Goal: Task Accomplishment & Management: Manage account settings

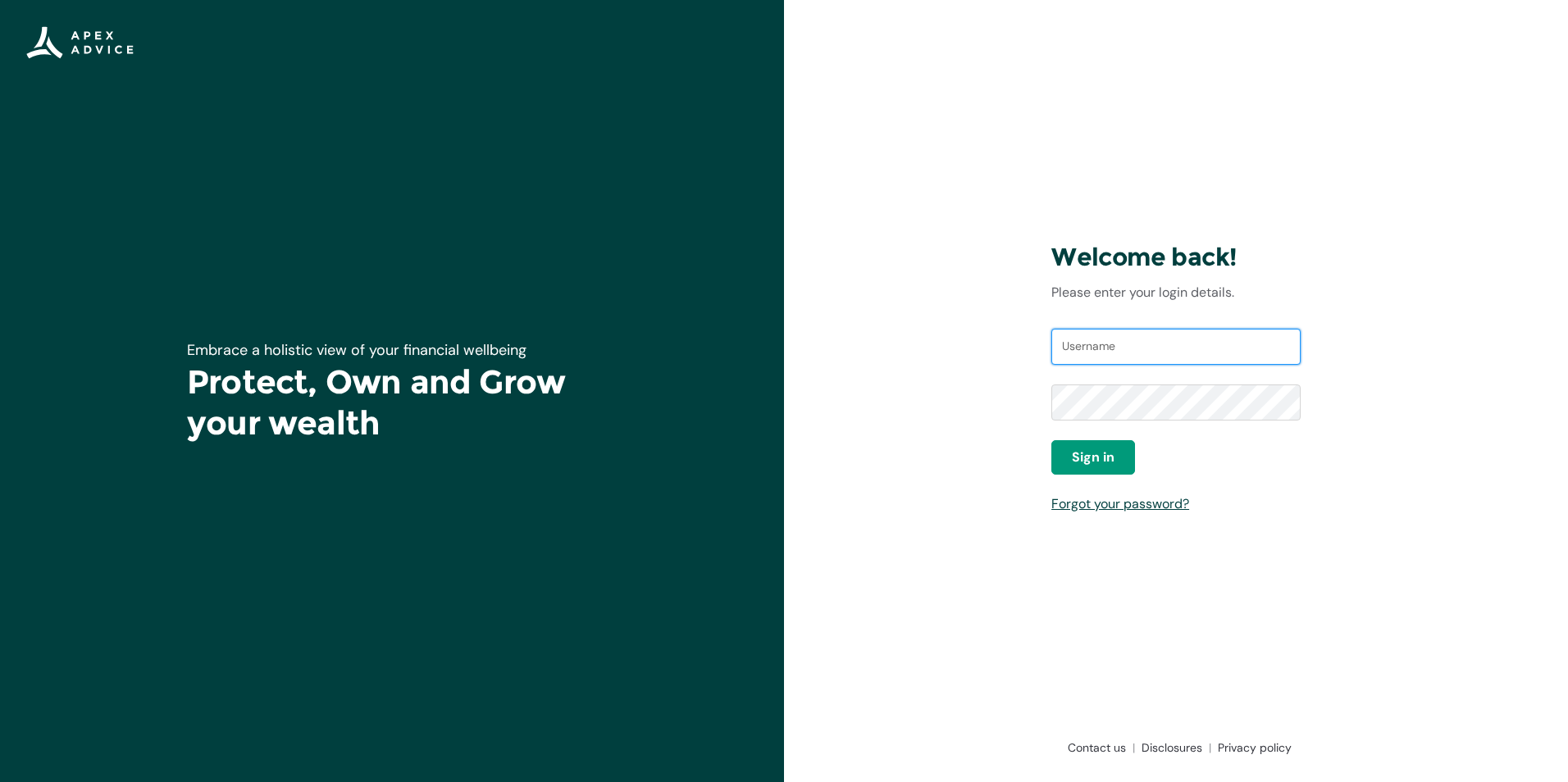
click at [1099, 348] on input "Username" at bounding box center [1175, 346] width 249 height 36
type input "tawhai_tom@xtra.co.nz"
click at [1088, 451] on span "Sign in" at bounding box center [1092, 457] width 43 height 20
click at [1136, 341] on input "Username" at bounding box center [1175, 346] width 249 height 36
type input "[EMAIL_ADDRESS][DOMAIN_NAME]"
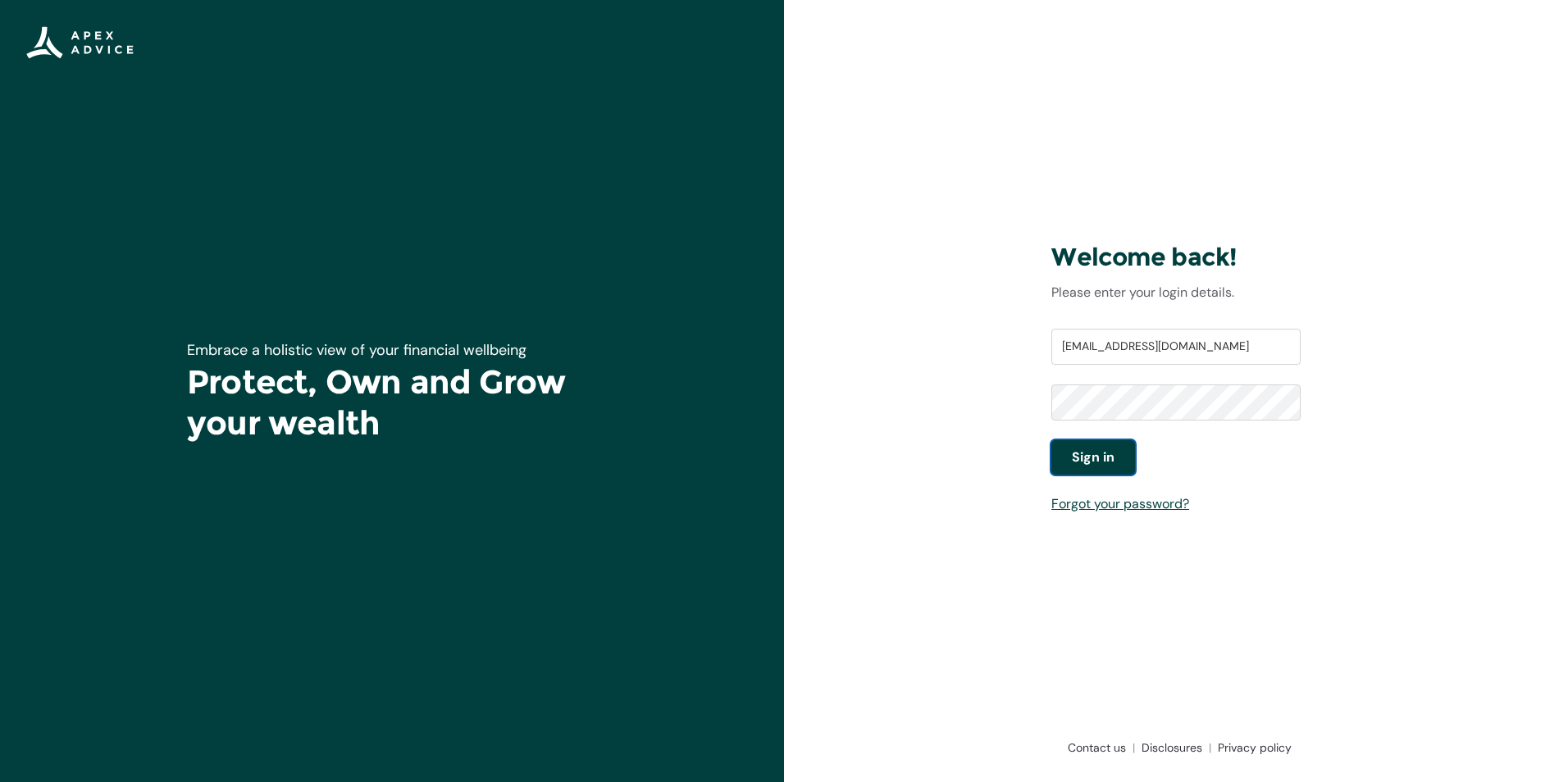
click at [1102, 464] on span "Sign in" at bounding box center [1092, 457] width 43 height 20
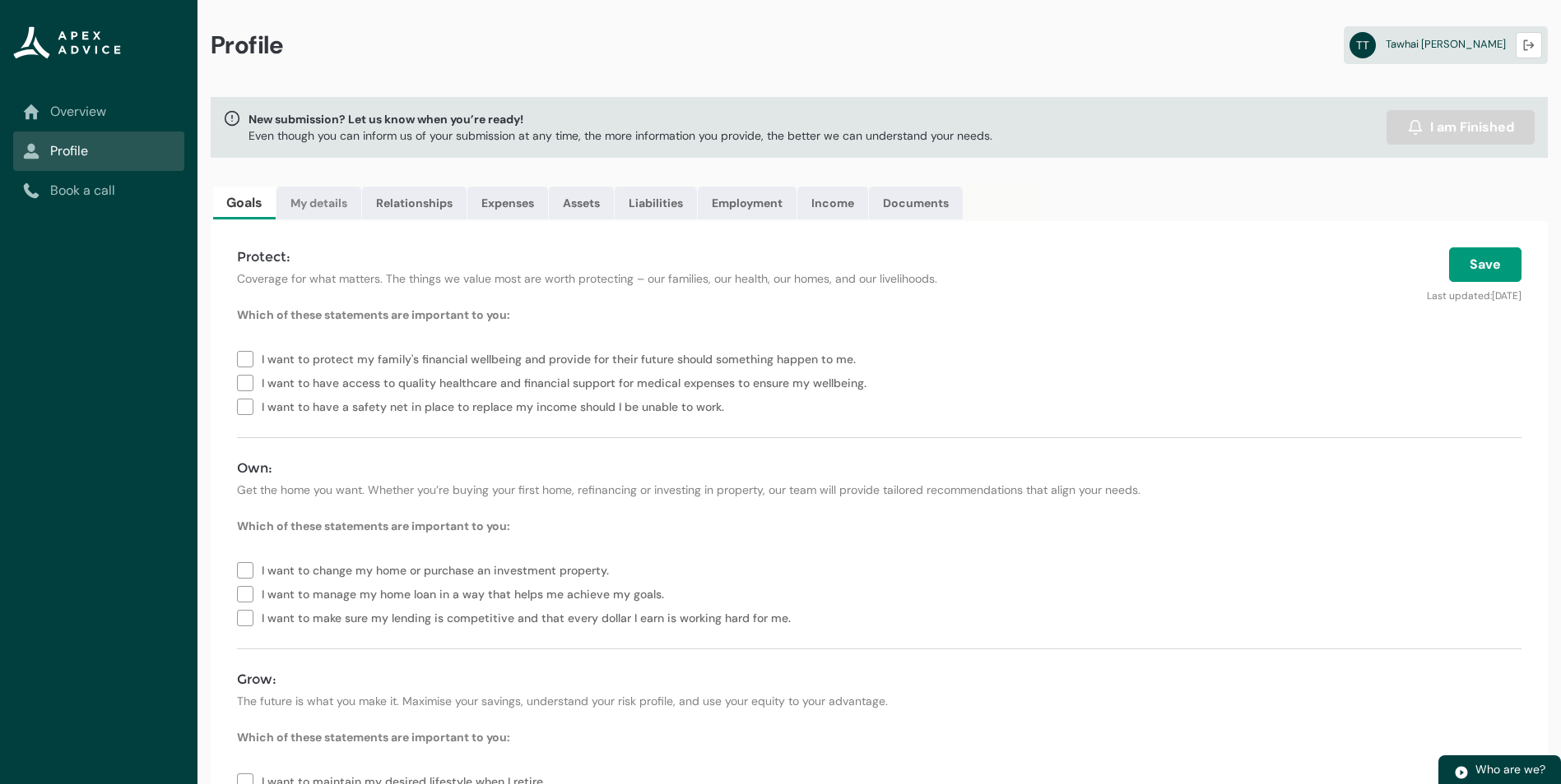
click at [332, 202] on link "My details" at bounding box center [319, 203] width 85 height 33
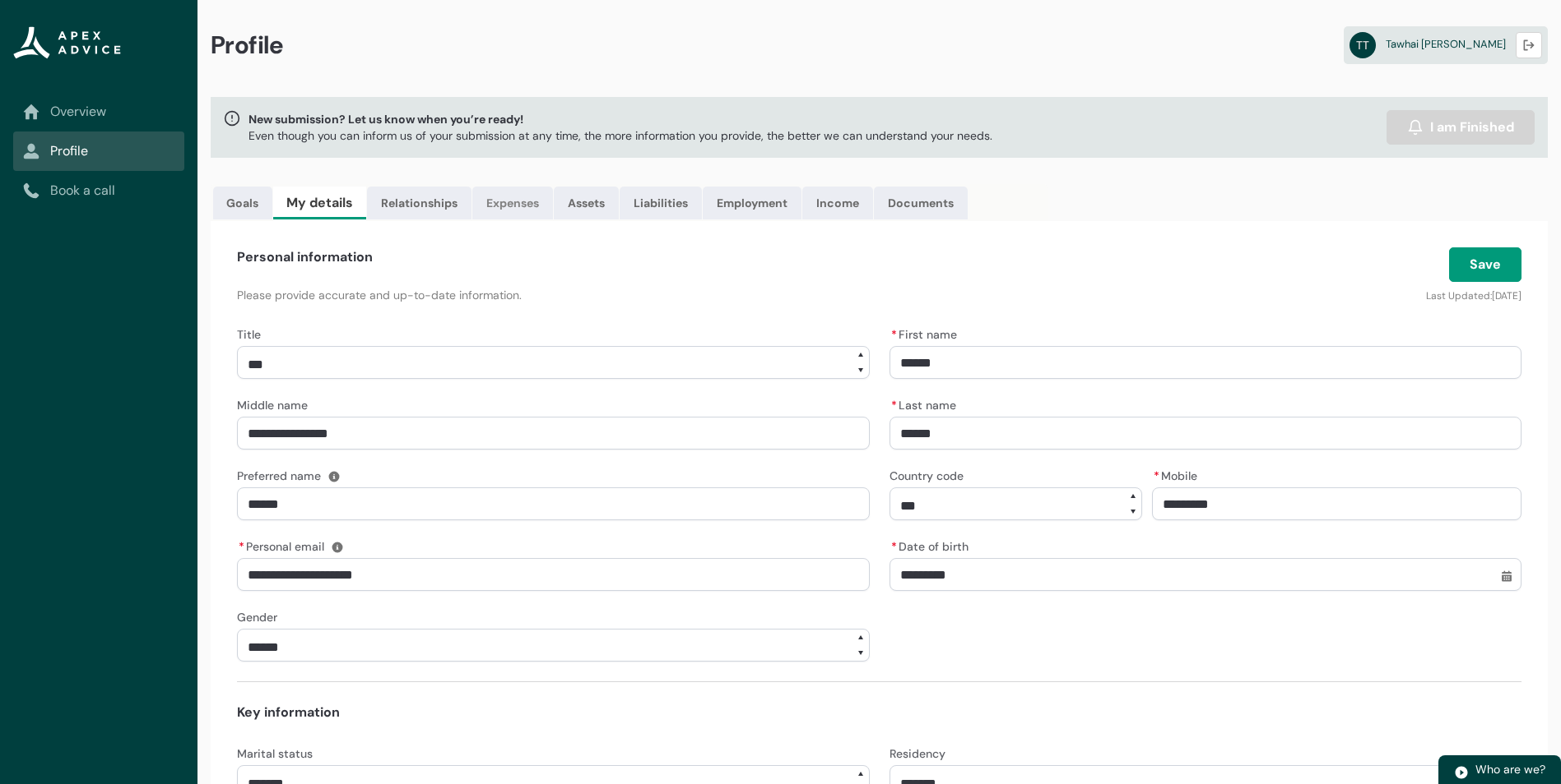
click at [526, 210] on link "Expenses" at bounding box center [512, 203] width 81 height 33
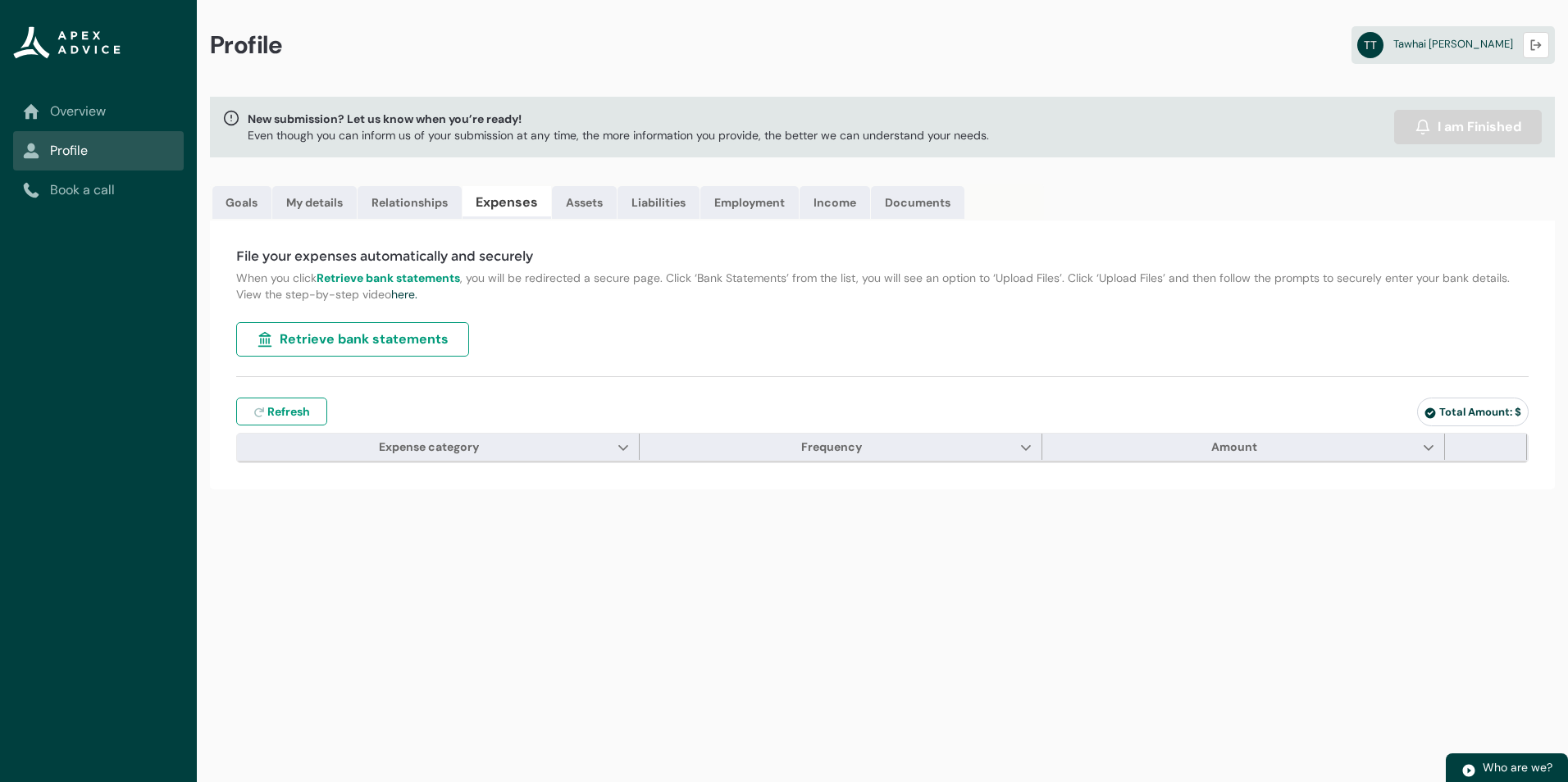
type input "***"
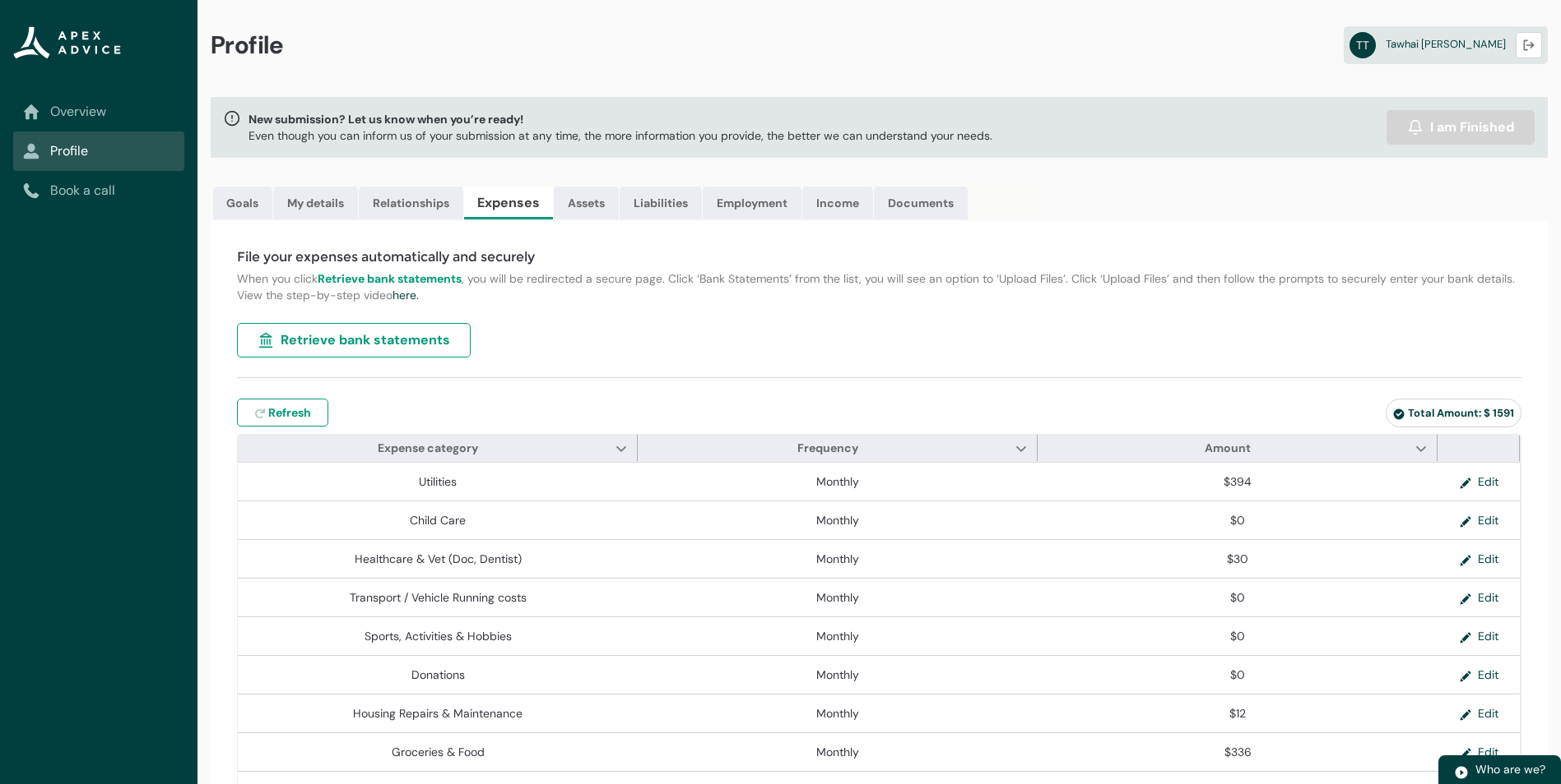
type input "***"
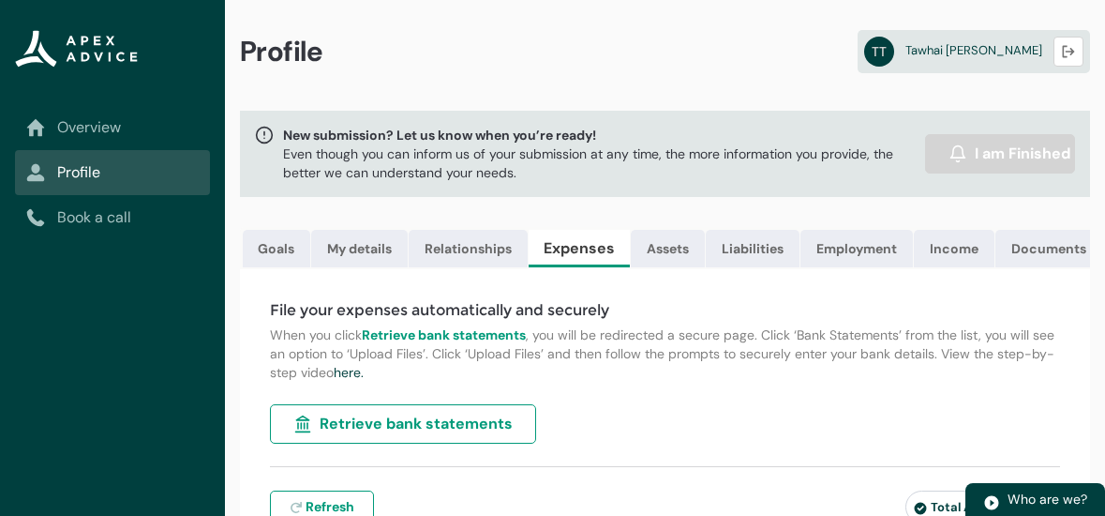
type input "***"
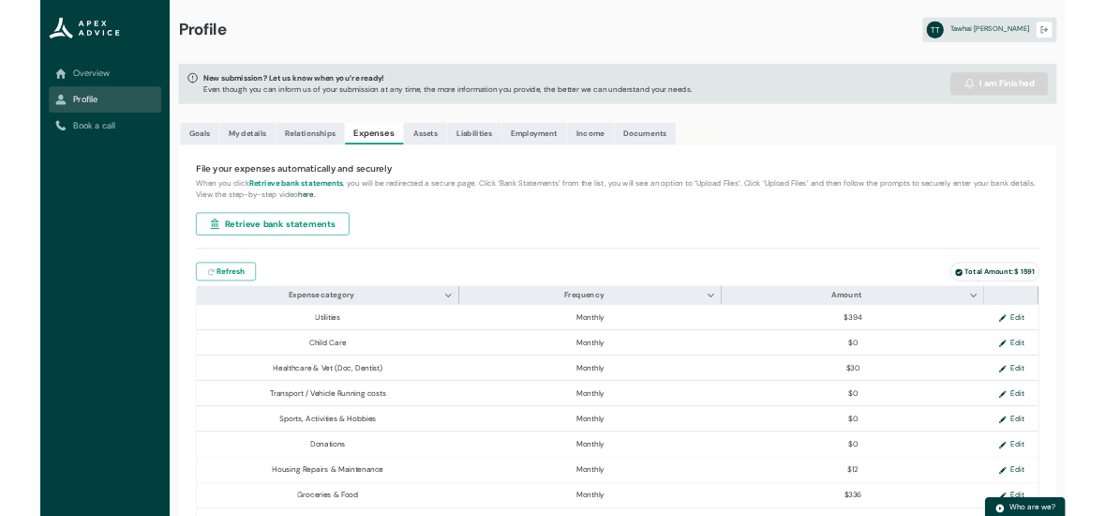
type input "***"
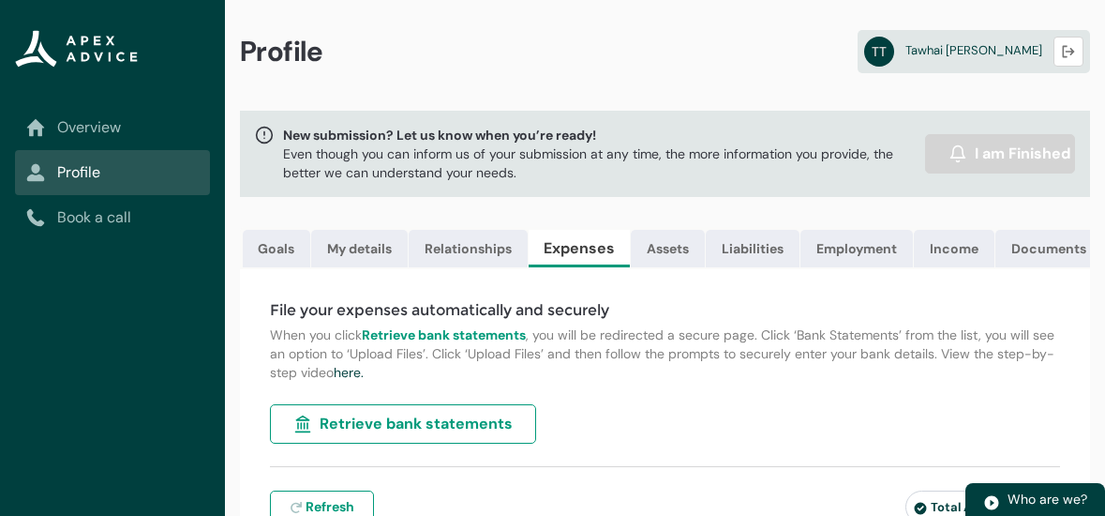
type input "***"
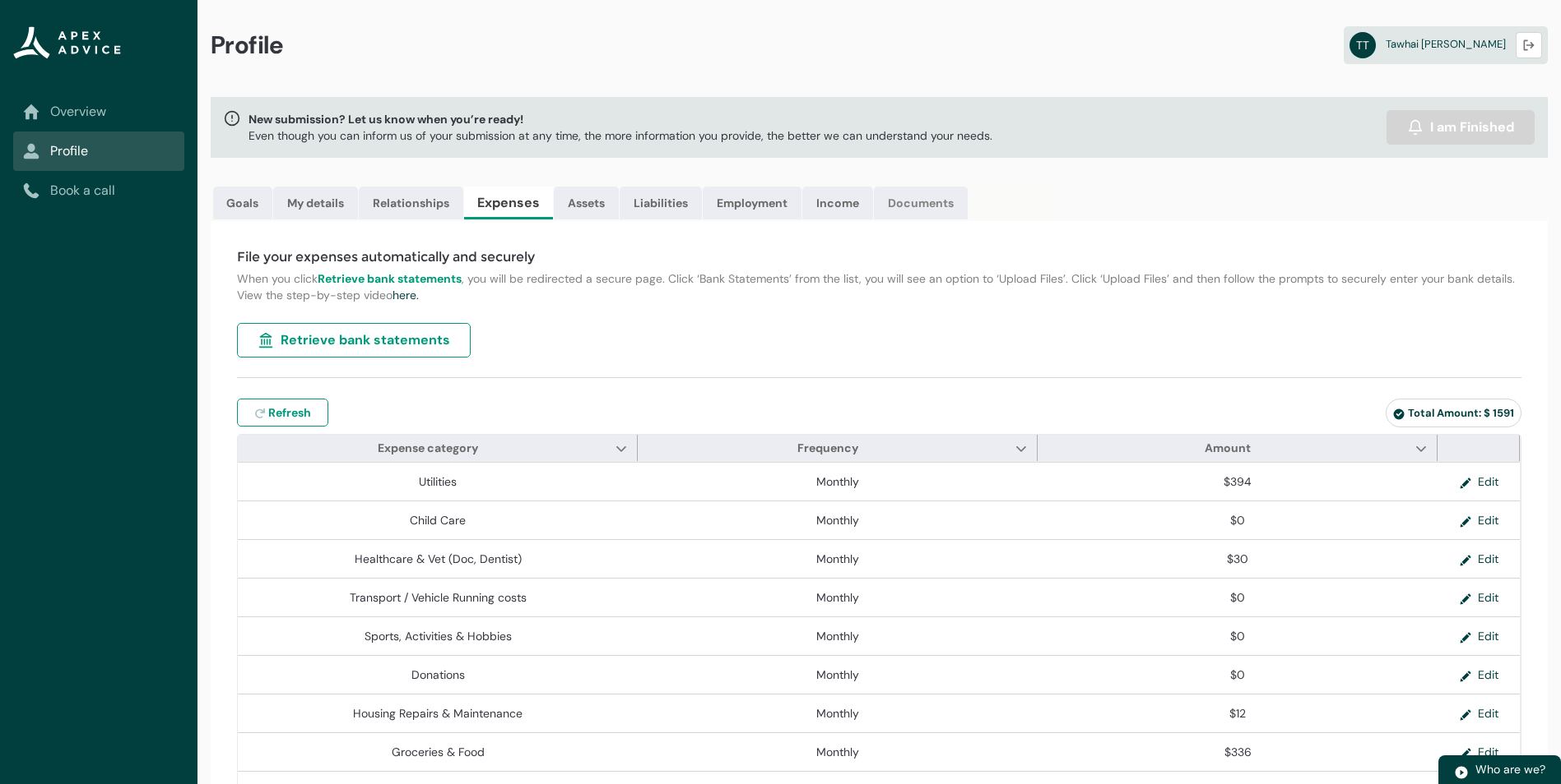
click at [927, 206] on link "Documents" at bounding box center [920, 203] width 94 height 33
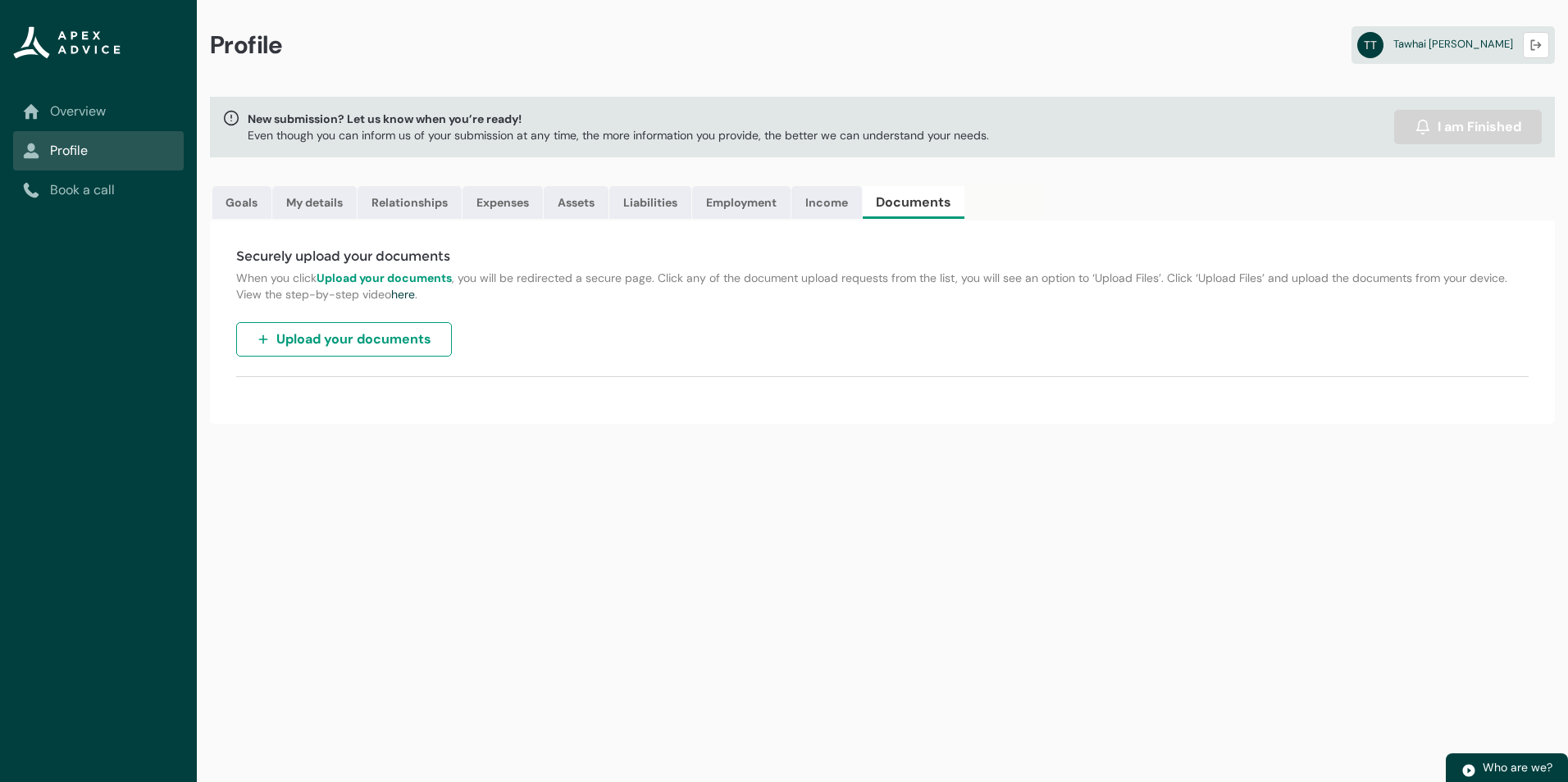
click at [398, 330] on span "Upload your documents" at bounding box center [353, 339] width 155 height 20
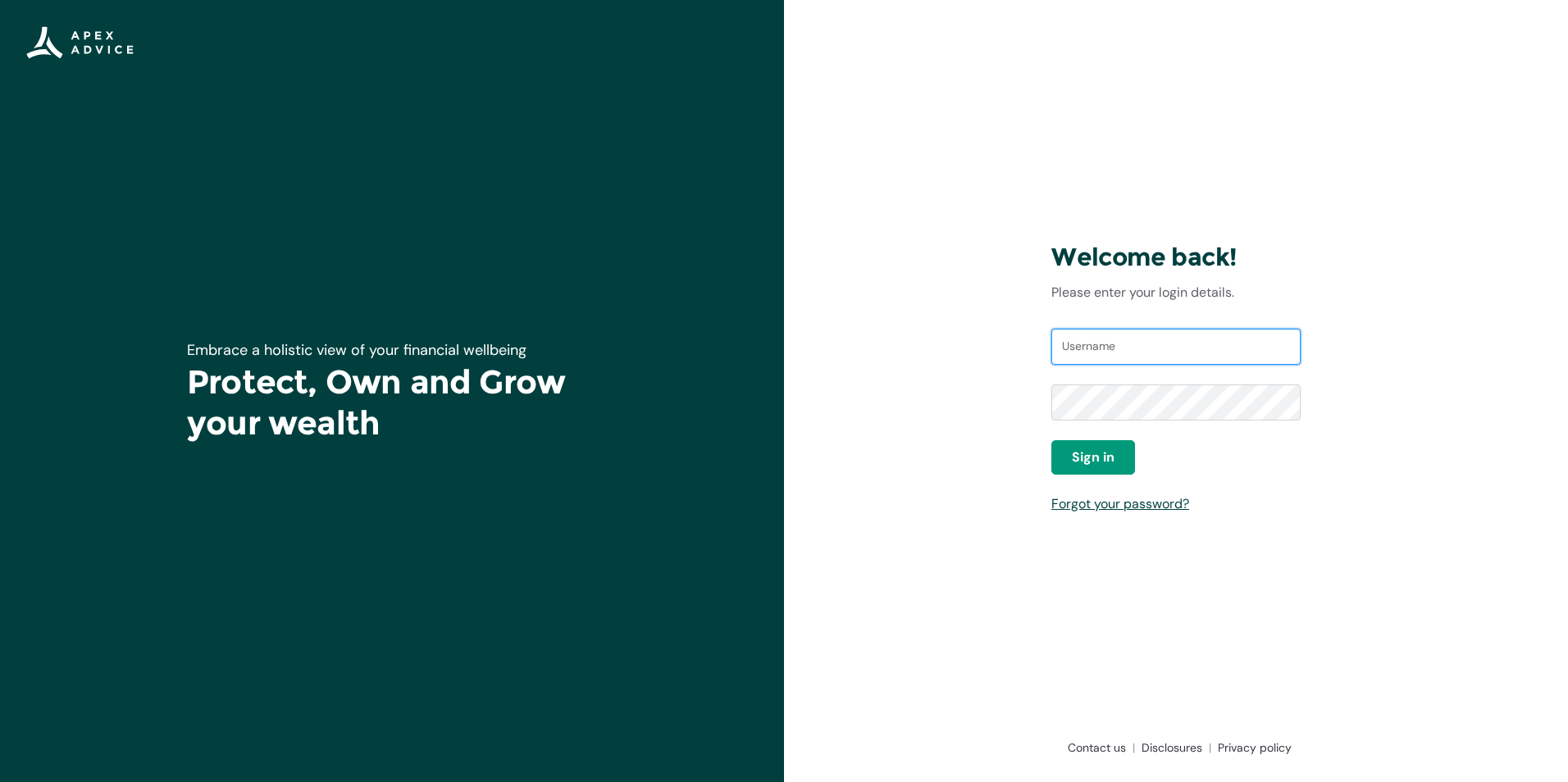
click at [1089, 358] on input "Username" at bounding box center [1175, 346] width 249 height 36
type input "[EMAIL_ADDRESS][DOMAIN_NAME]"
click at [1110, 458] on span "Sign in" at bounding box center [1092, 457] width 43 height 20
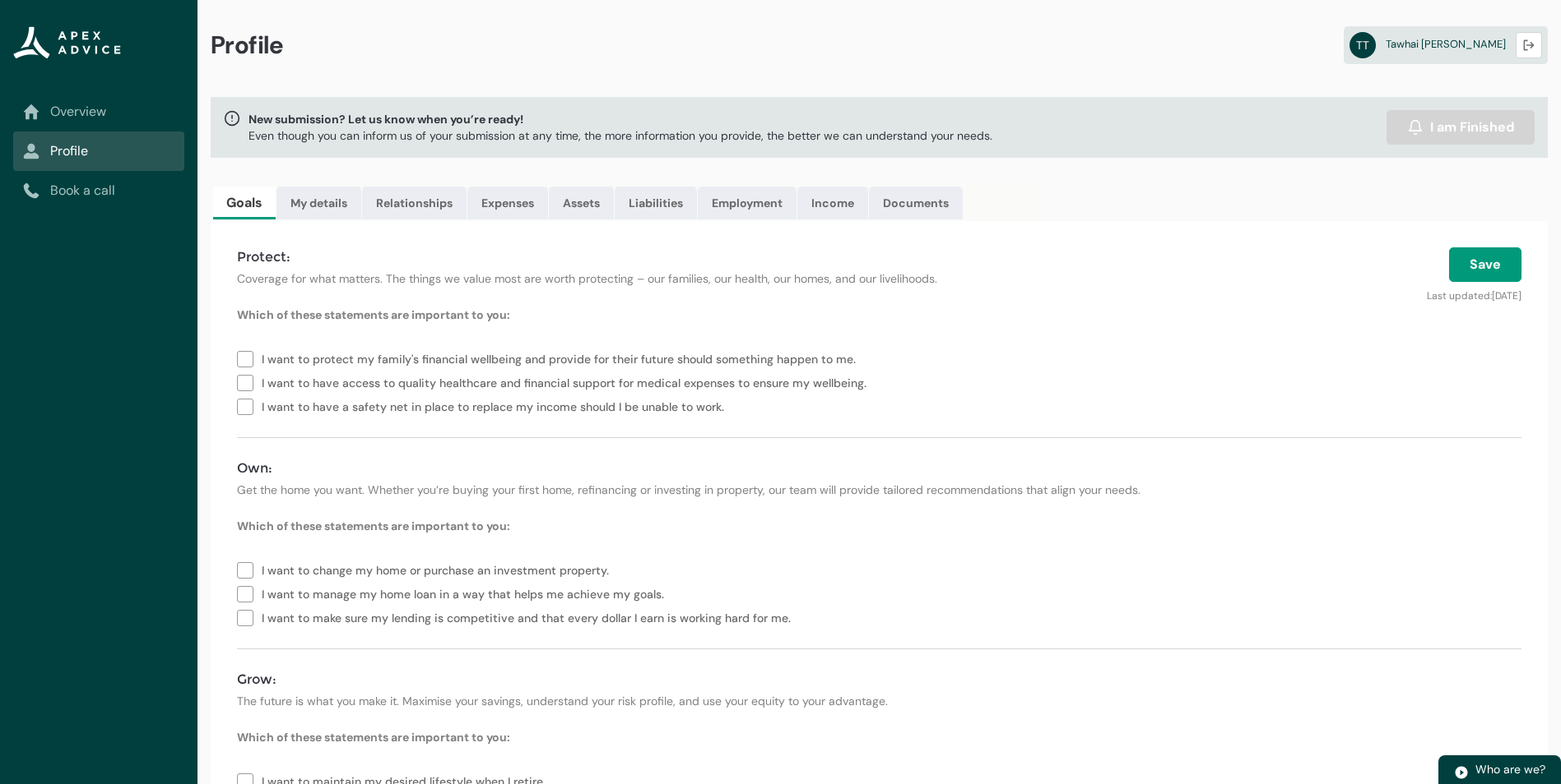
click at [95, 120] on link "Overview" at bounding box center [98, 111] width 152 height 20
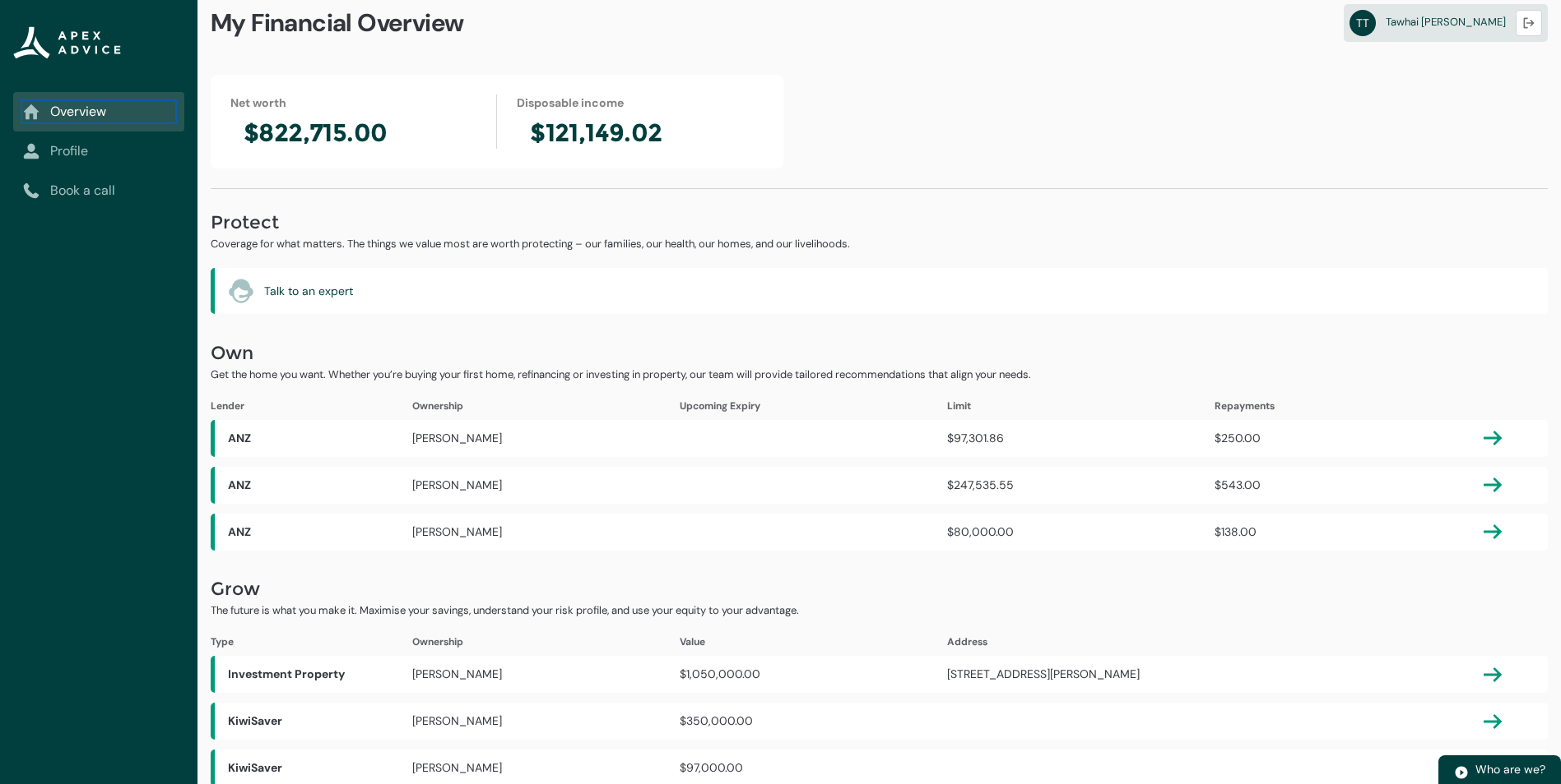
scroll to position [34, 0]
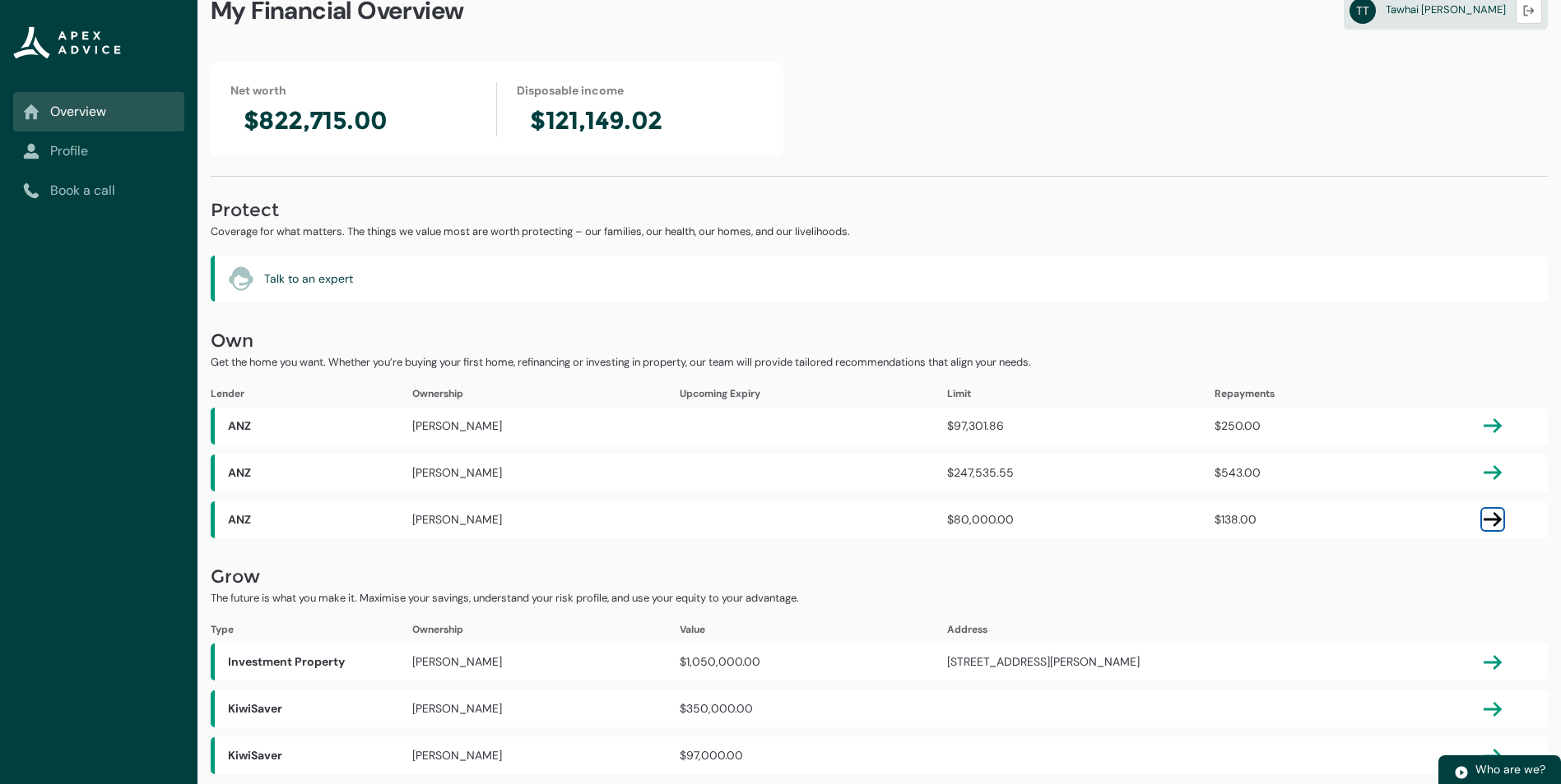
click at [1485, 517] on lightning-primitive-icon "button" at bounding box center [1493, 519] width 20 height 20
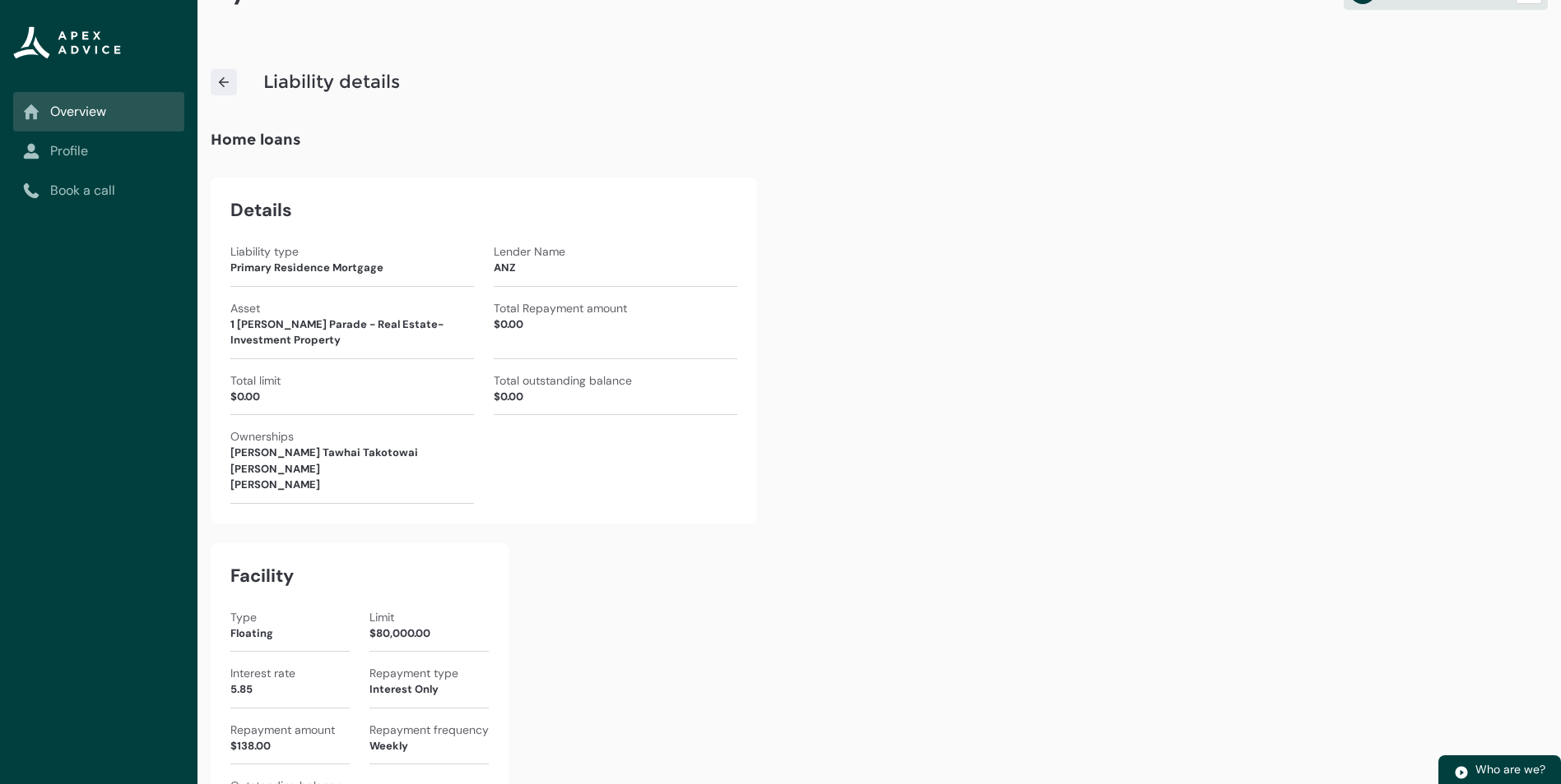
scroll to position [0, 0]
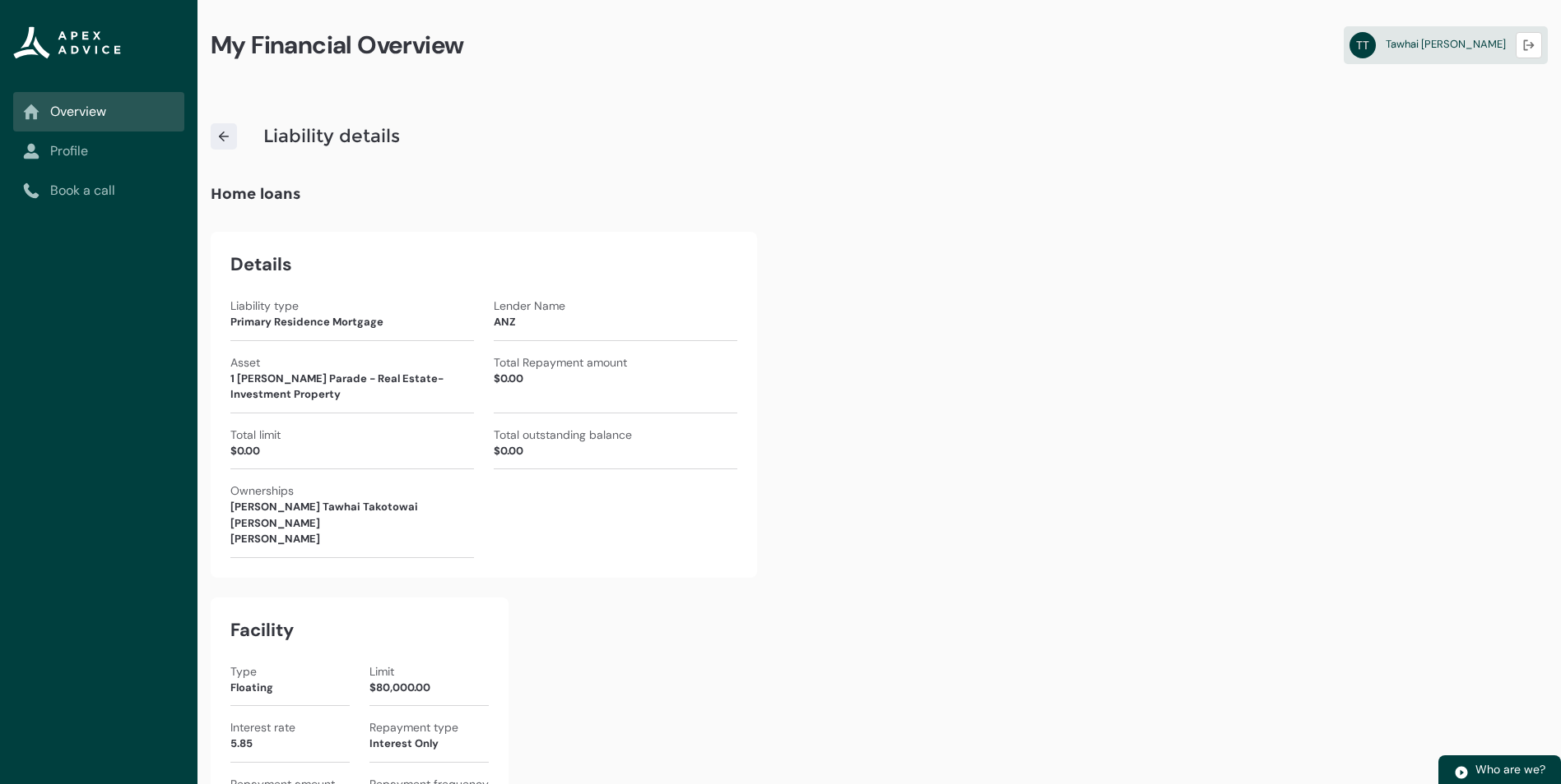
click at [227, 135] on img at bounding box center [224, 136] width 15 height 15
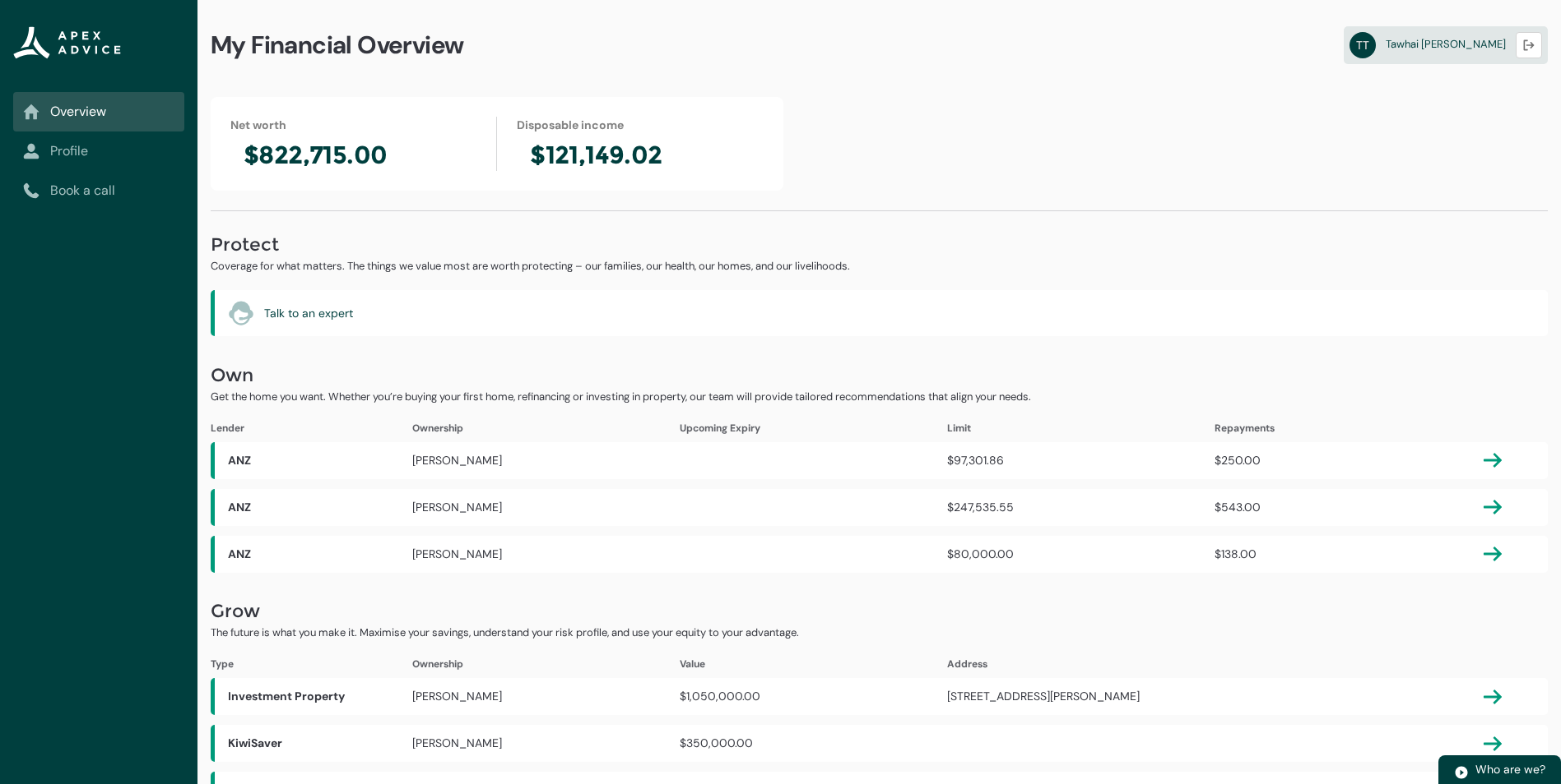
click at [61, 145] on link "Profile" at bounding box center [98, 151] width 152 height 20
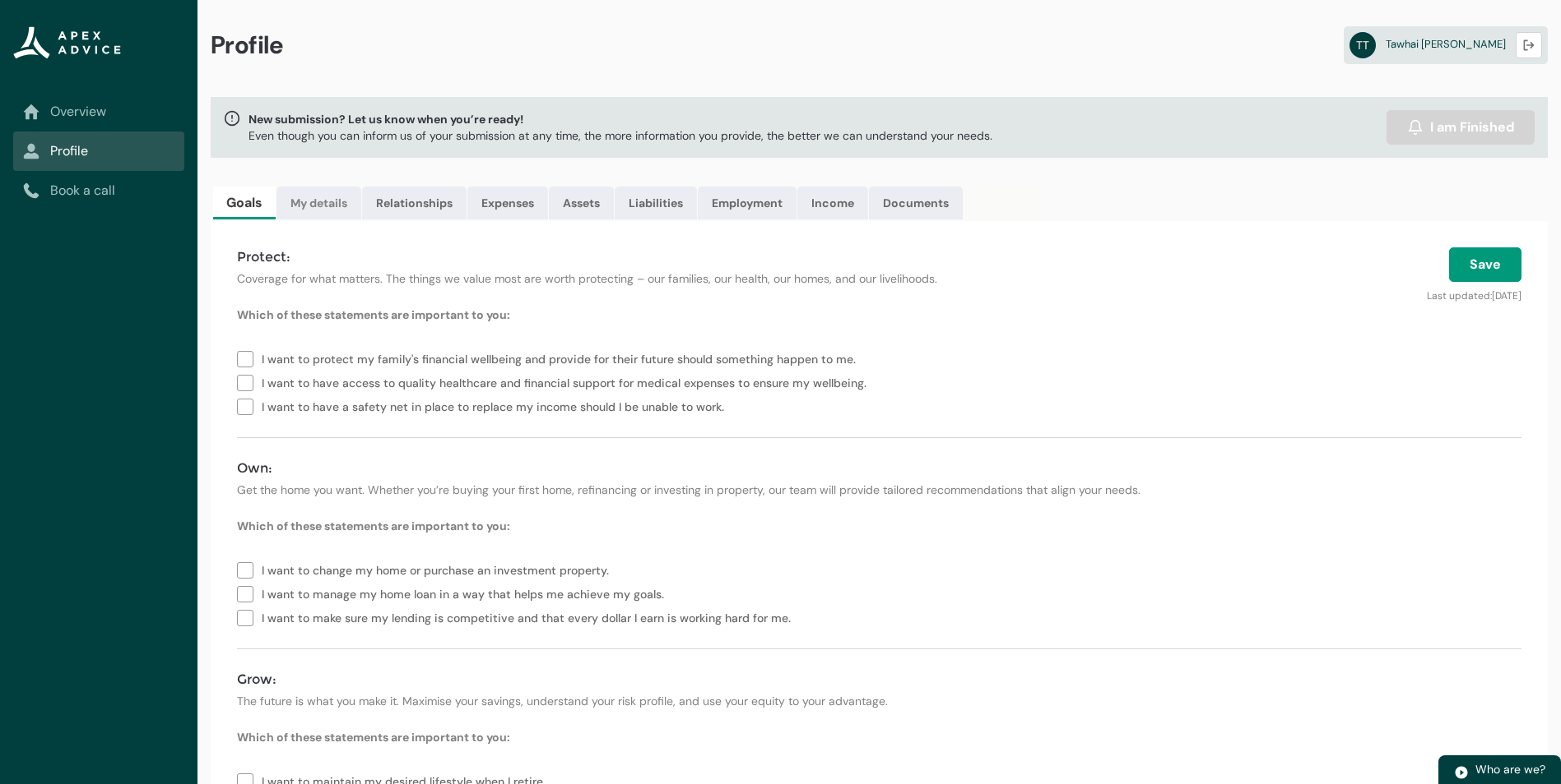
click at [331, 198] on link "My details" at bounding box center [319, 203] width 85 height 33
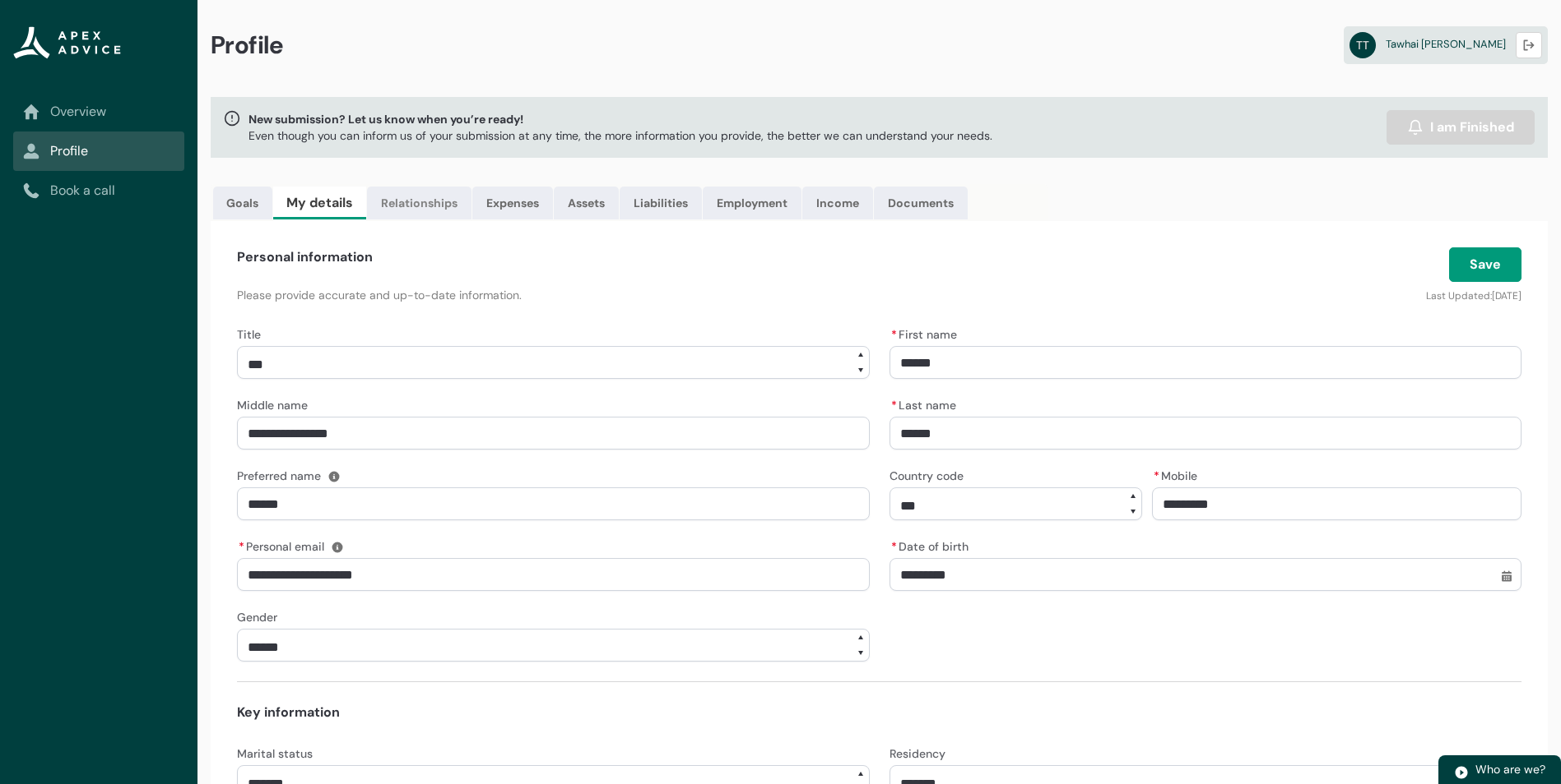
click at [376, 194] on link "Relationships" at bounding box center [419, 203] width 104 height 33
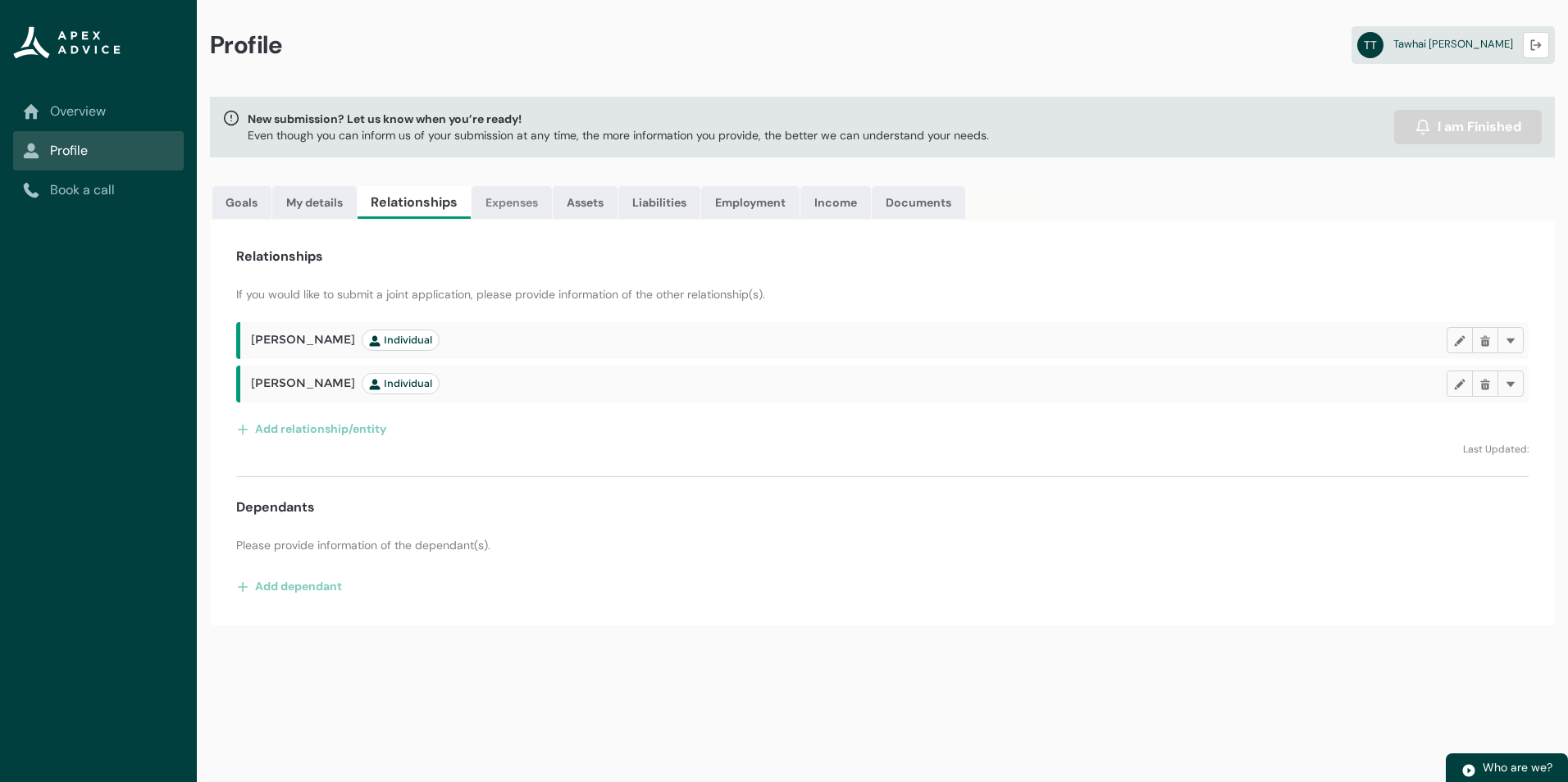
click at [498, 198] on link "Expenses" at bounding box center [512, 203] width 80 height 33
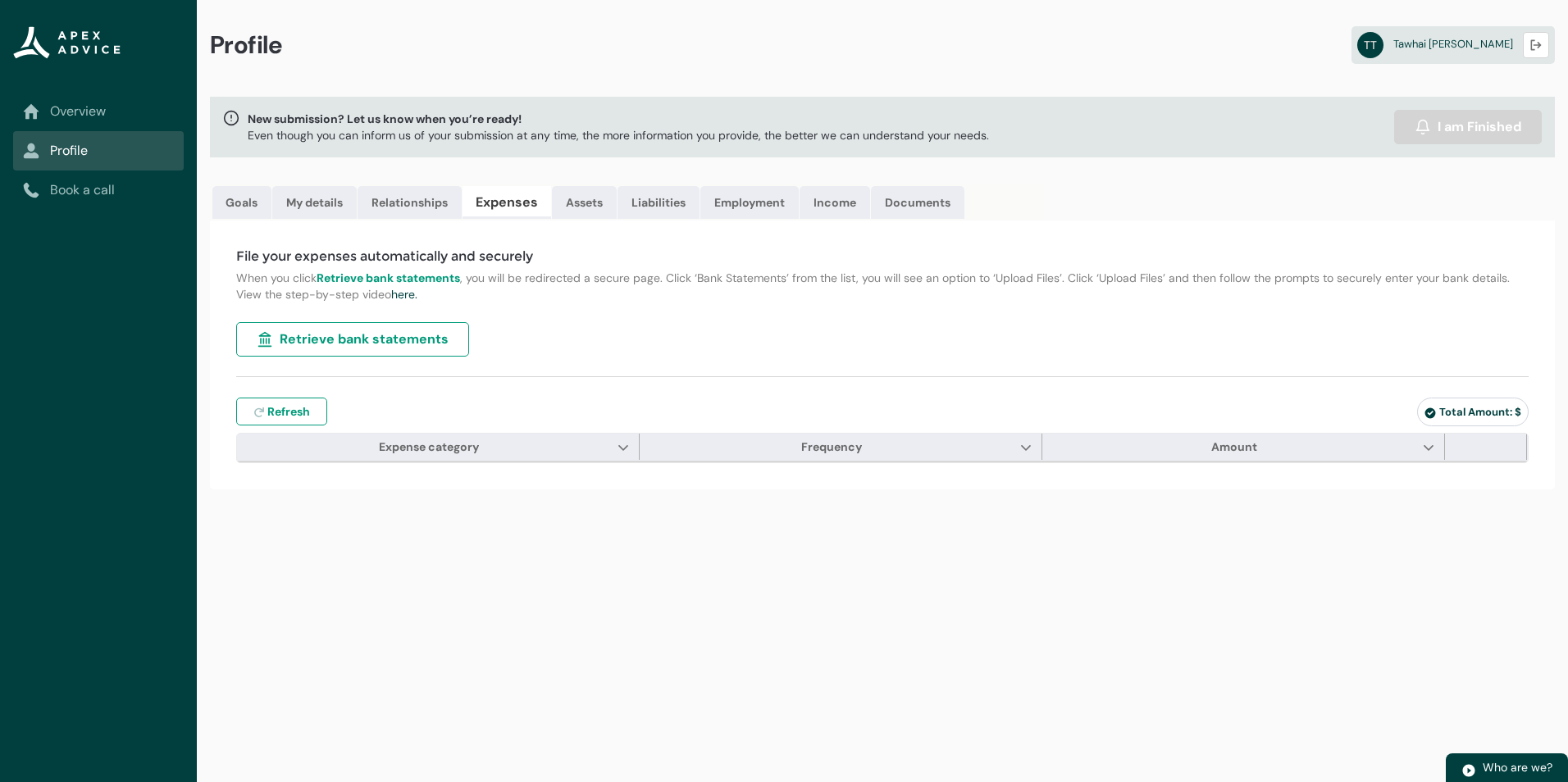
type input "***"
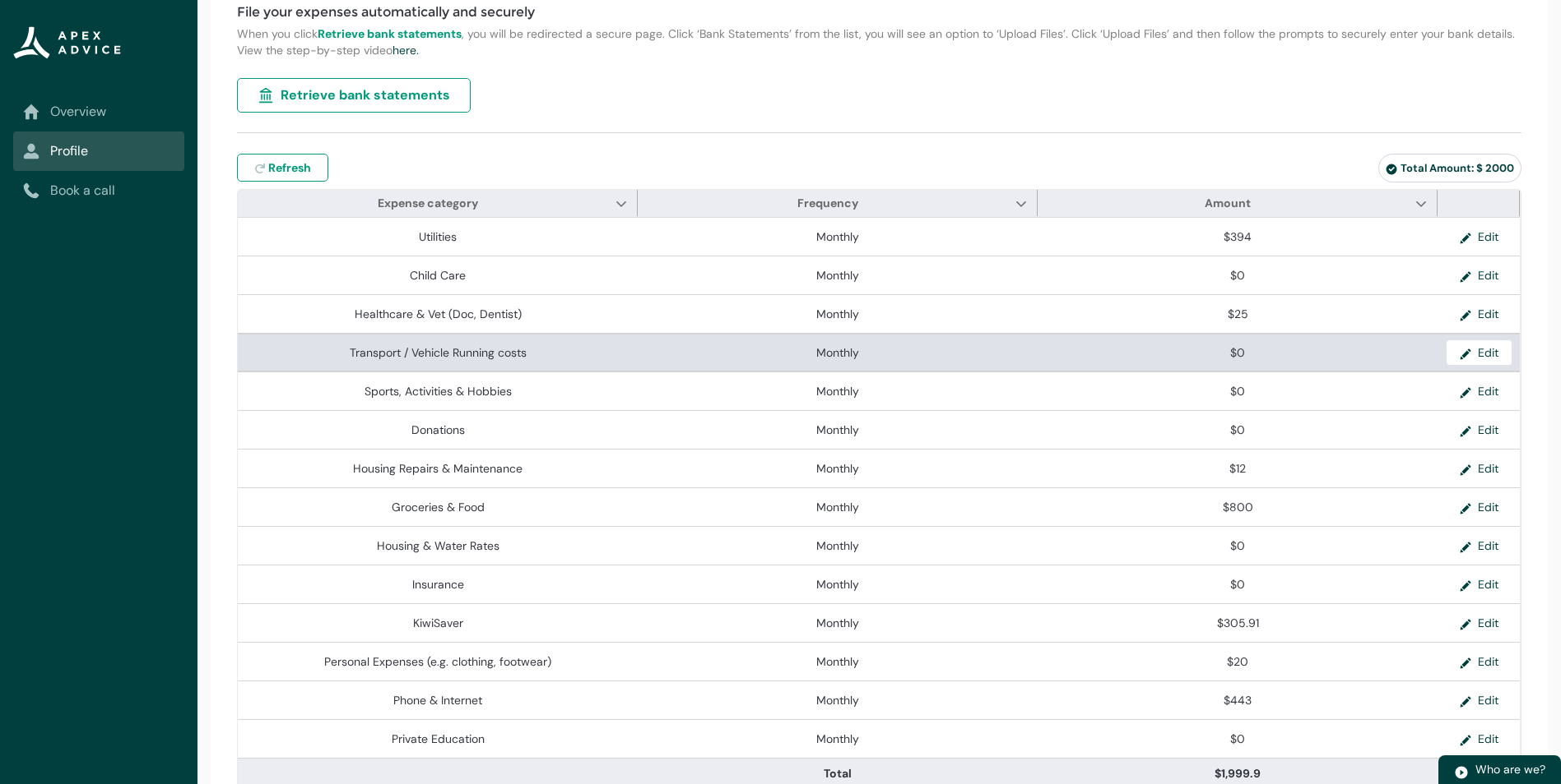
scroll to position [246, 0]
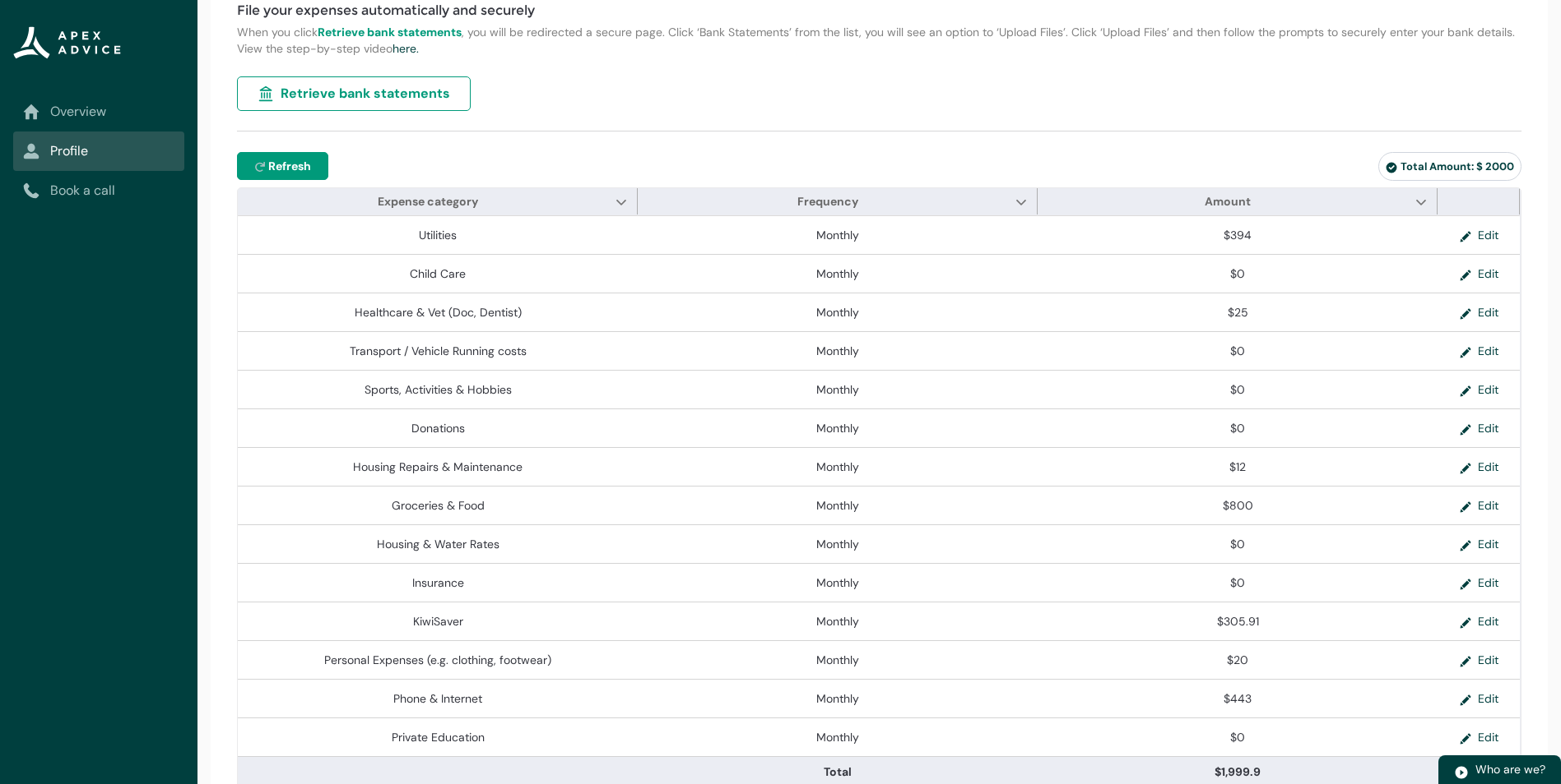
click at [288, 162] on span "Refresh" at bounding box center [290, 166] width 43 height 17
click at [290, 161] on span "Refresh" at bounding box center [290, 166] width 43 height 17
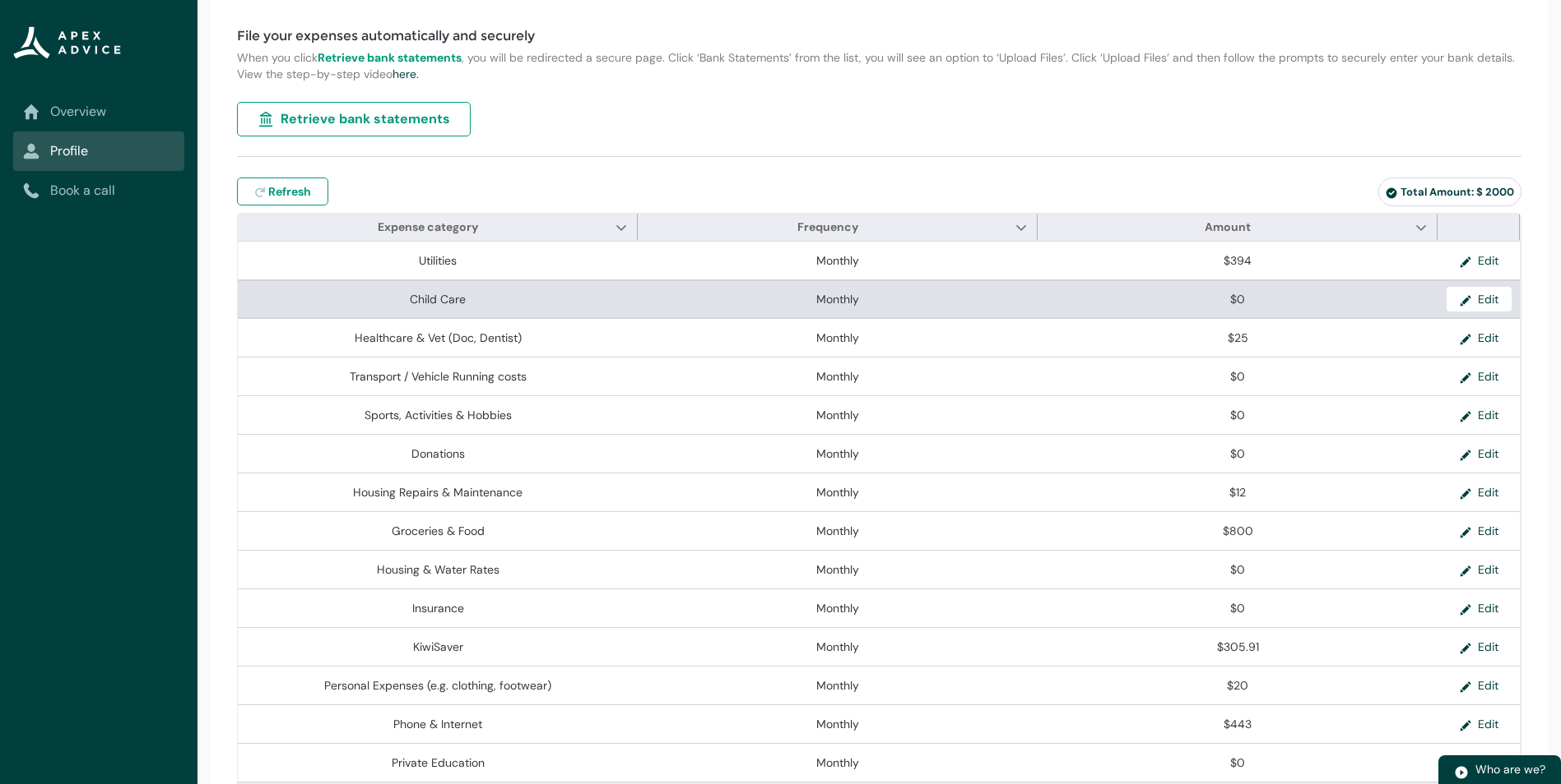
scroll to position [0, 0]
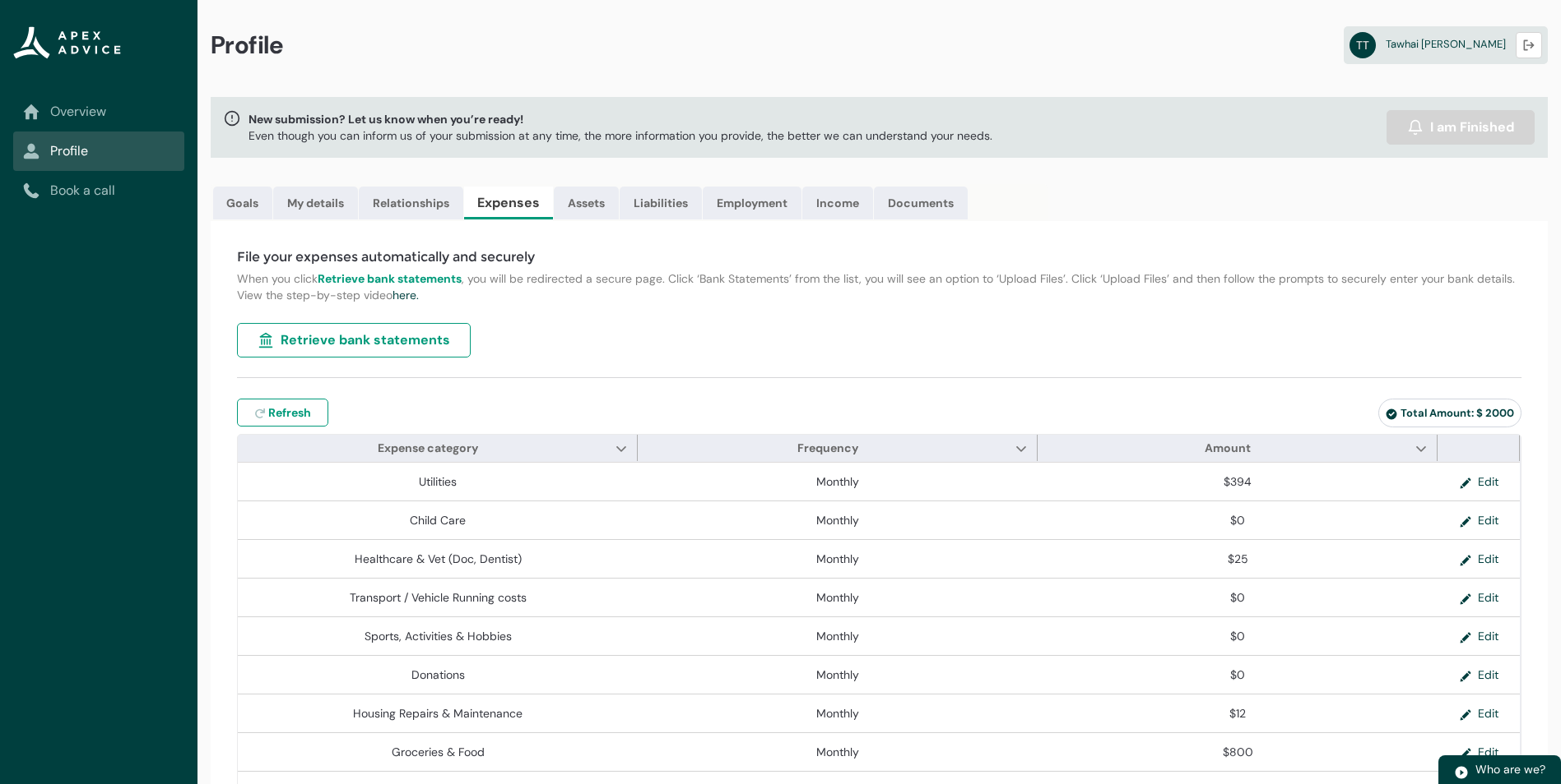
click at [82, 107] on link "Overview" at bounding box center [98, 111] width 152 height 20
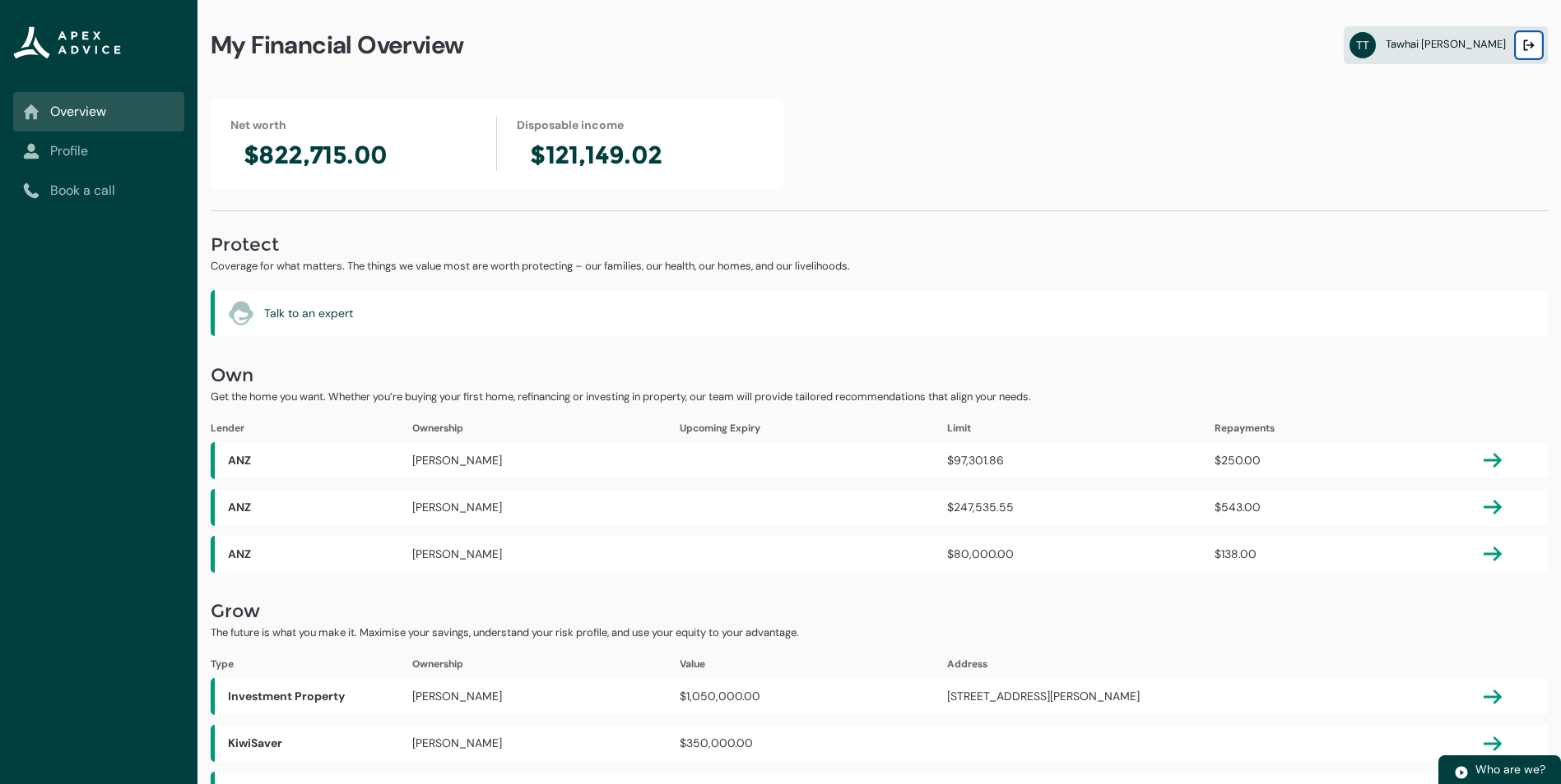
click at [1532, 49] on lightning-primitive-icon "button" at bounding box center [1528, 46] width 11 height 12
